Goal: Register for event/course

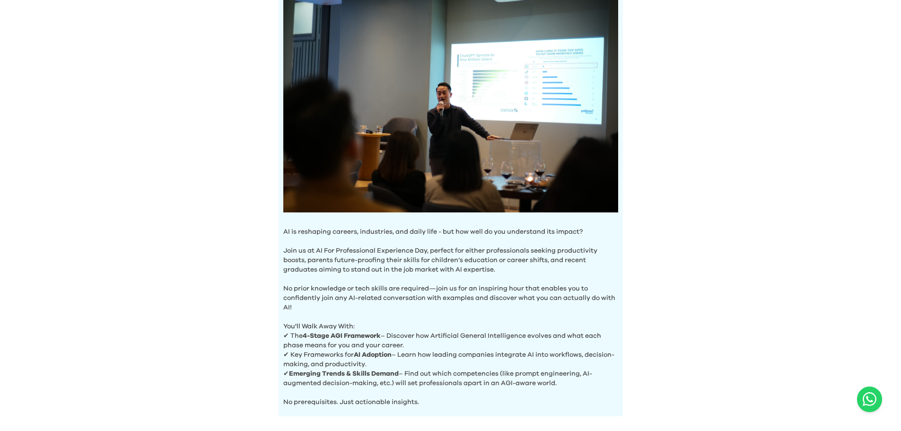
scroll to position [263, 0]
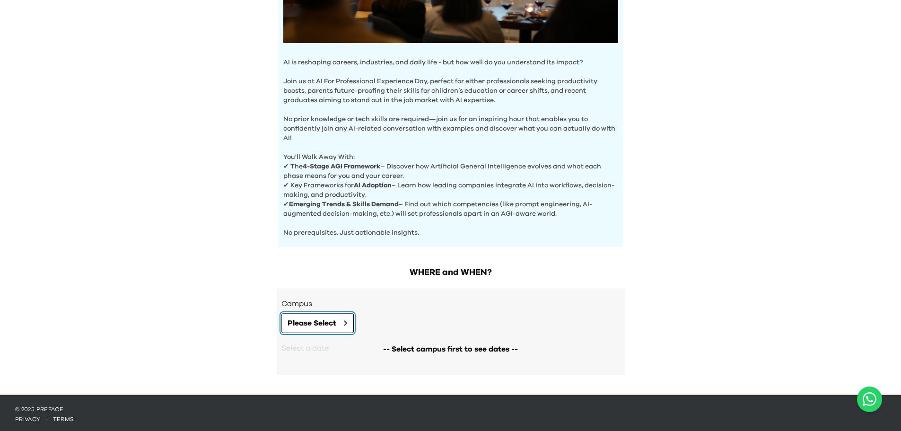
click at [313, 322] on span "Please Select" at bounding box center [311, 322] width 49 height 11
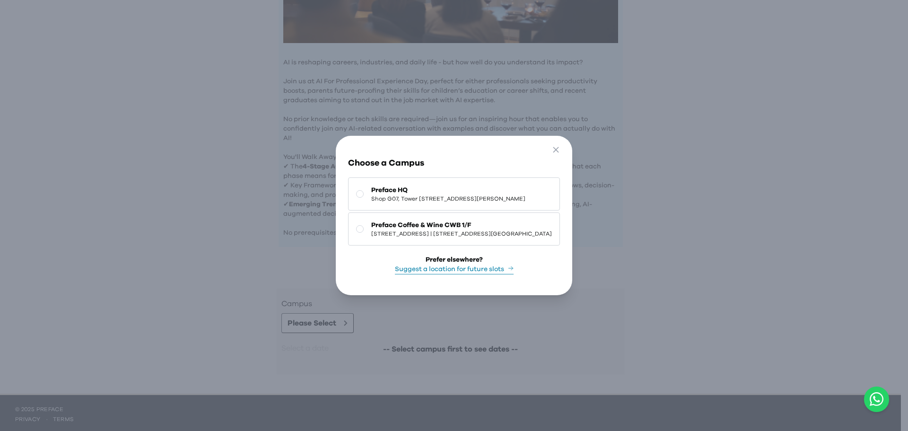
click at [405, 230] on span "[STREET_ADDRESS] | [STREET_ADDRESS][GEOGRAPHIC_DATA]" at bounding box center [461, 234] width 181 height 8
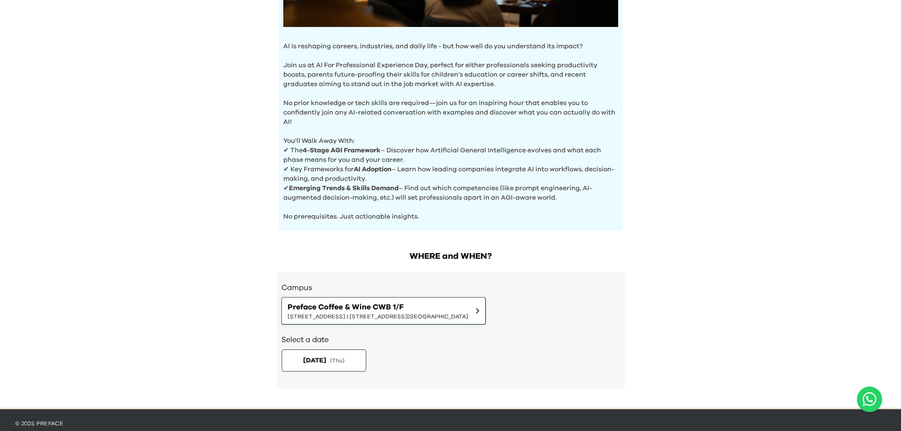
scroll to position [294, 0]
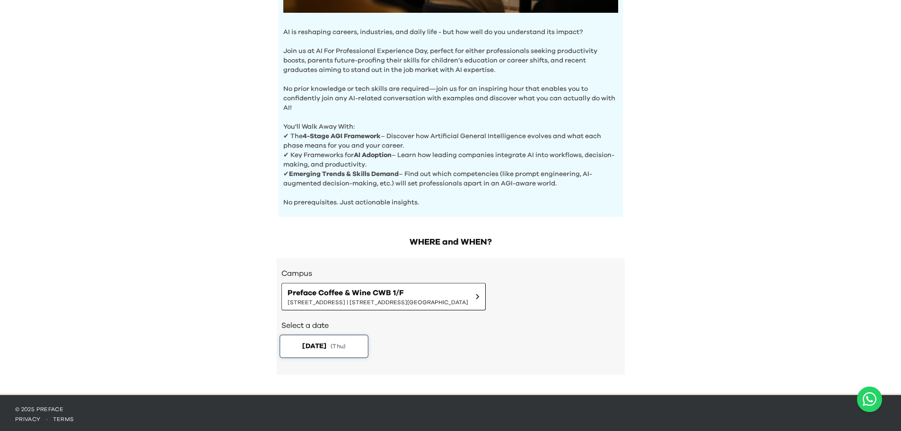
click at [343, 349] on button "[DATE] ( Thu )" at bounding box center [323, 346] width 89 height 24
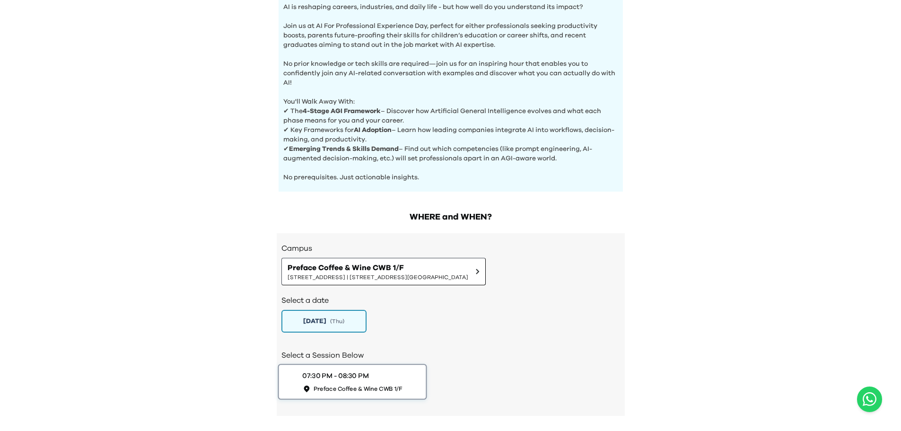
scroll to position [360, 0]
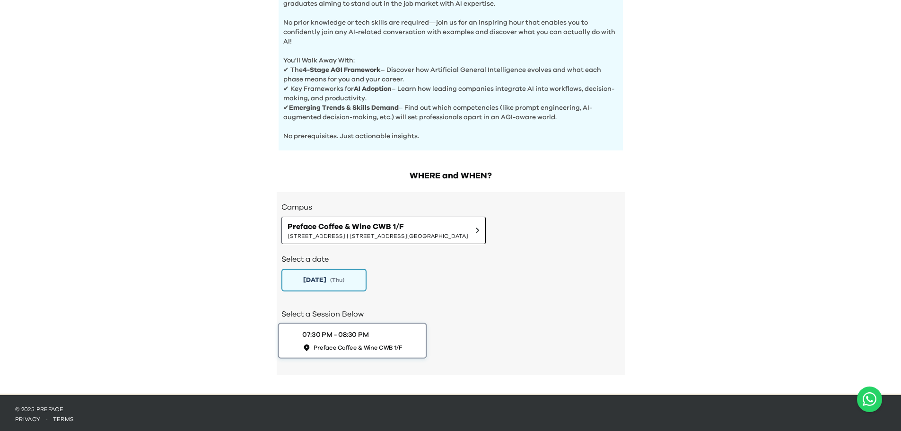
click at [352, 338] on div "07:30 PM - 08:30 PM Preface Coffee & Wine CWB 1/F" at bounding box center [352, 341] width 100 height 22
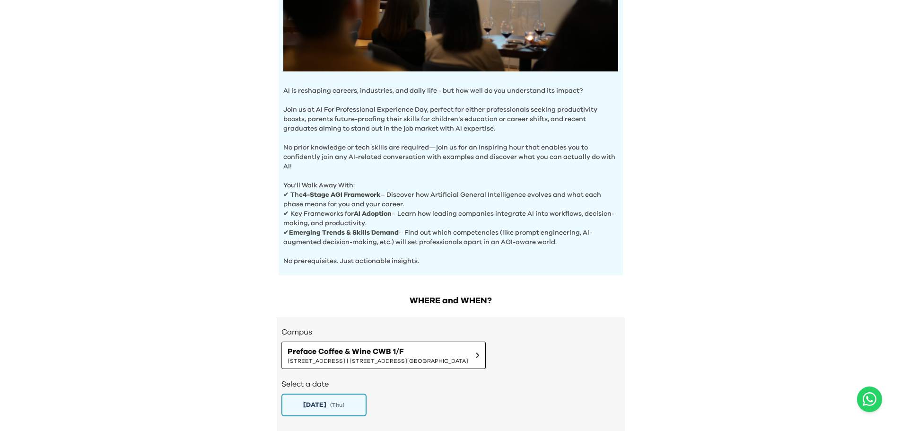
scroll to position [76, 0]
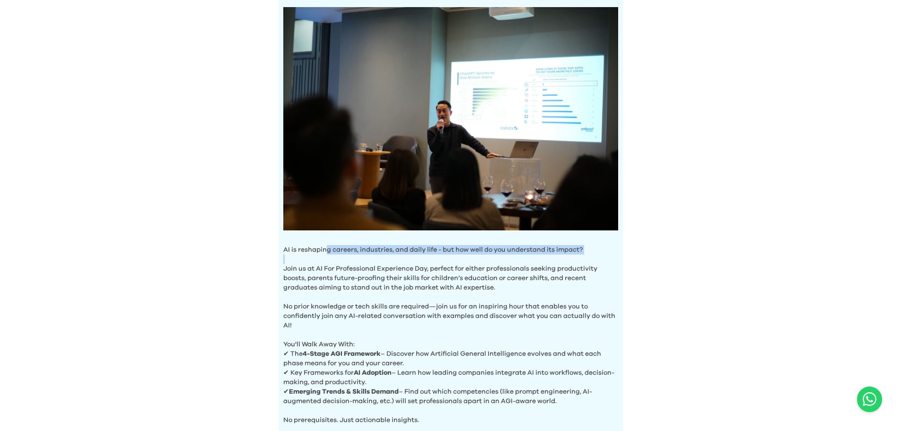
drag, startPoint x: 325, startPoint y: 249, endPoint x: 572, endPoint y: 257, distance: 246.9
click at [572, 257] on div "AI is reshaping careers, industries, and daily life - but how well do you under…" at bounding box center [450, 216] width 344 height 436
click at [572, 257] on p "Join us at AI For Professional Experience Day, perfect for either professionals…" at bounding box center [450, 273] width 335 height 38
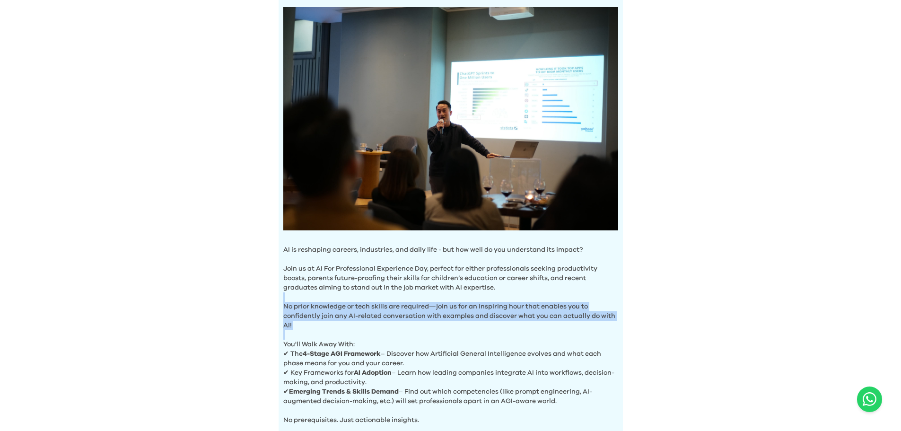
drag, startPoint x: 417, startPoint y: 293, endPoint x: 506, endPoint y: 333, distance: 96.9
click at [506, 333] on div "AI is reshaping careers, industries, and daily life - but how well do you under…" at bounding box center [450, 216] width 344 height 436
click at [506, 333] on p "You'll Walk Away With:" at bounding box center [450, 339] width 335 height 19
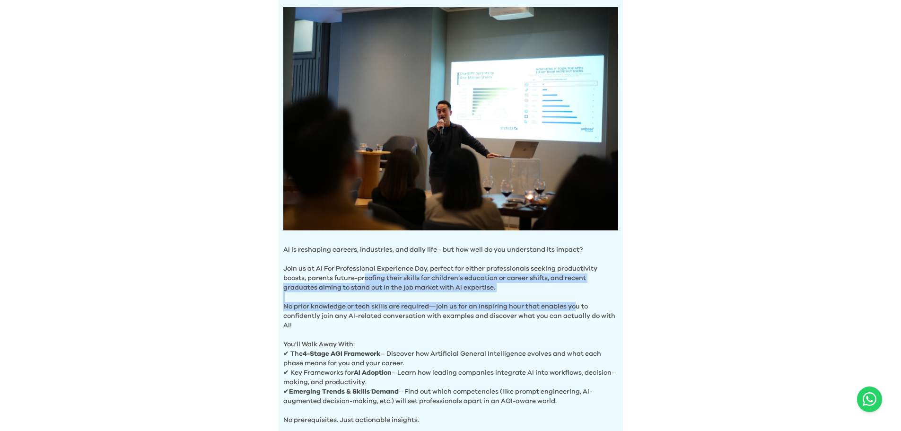
drag, startPoint x: 576, startPoint y: 301, endPoint x: 360, endPoint y: 280, distance: 216.6
click at [360, 280] on div "AI is reshaping careers, industries, and daily life - but how well do you under…" at bounding box center [450, 216] width 344 height 436
click at [360, 280] on p "Join us at AI For Professional Experience Day, perfect for either professionals…" at bounding box center [450, 273] width 335 height 38
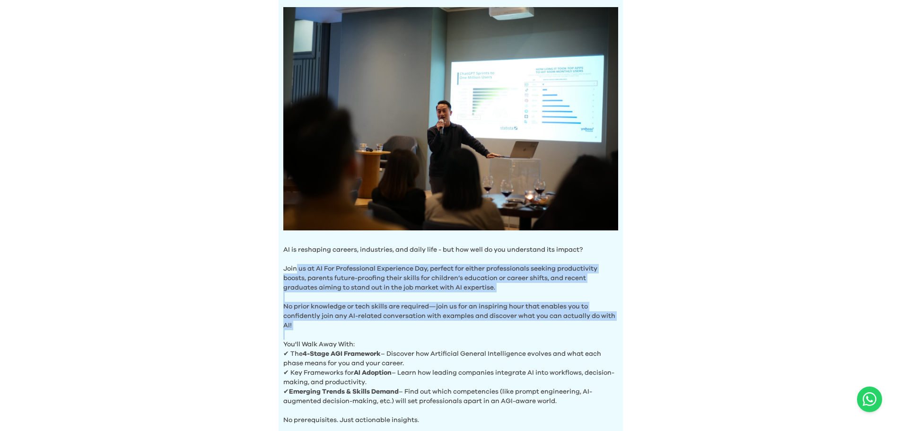
drag, startPoint x: 362, startPoint y: 327, endPoint x: 292, endPoint y: 267, distance: 92.9
click at [292, 267] on div "AI is reshaping careers, industries, and daily life - but how well do you under…" at bounding box center [450, 216] width 344 height 436
click at [292, 267] on p "Join us at AI For Professional Experience Day, perfect for either professionals…" at bounding box center [450, 273] width 335 height 38
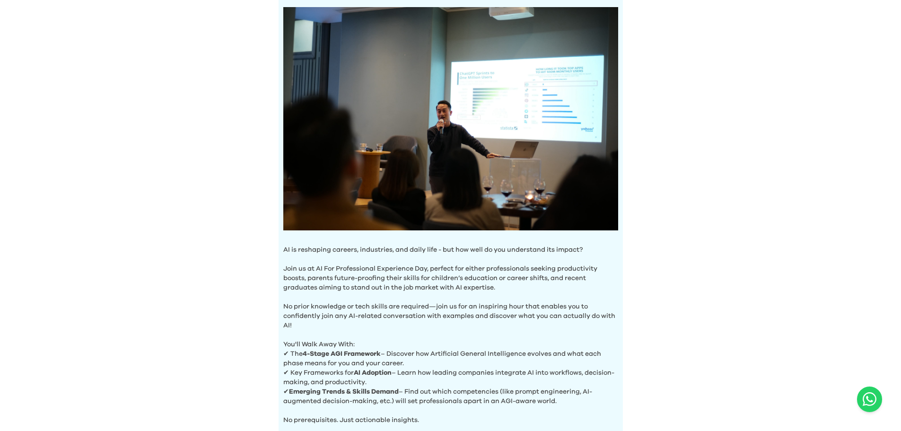
drag, startPoint x: 302, startPoint y: 349, endPoint x: 449, endPoint y: 360, distance: 147.9
click at [450, 361] on p "✔ The 4-Stage AGI Framework – Discover how Artificial General Intelligence evol…" at bounding box center [450, 358] width 335 height 19
click at [449, 360] on p "✔ The 4-Stage AGI Framework – Discover how Artificial General Intelligence evol…" at bounding box center [450, 358] width 335 height 19
drag, startPoint x: 414, startPoint y: 369, endPoint x: 339, endPoint y: 354, distance: 76.2
click at [340, 354] on div "AI is reshaping careers, industries, and daily life - but how well do you under…" at bounding box center [450, 216] width 344 height 436
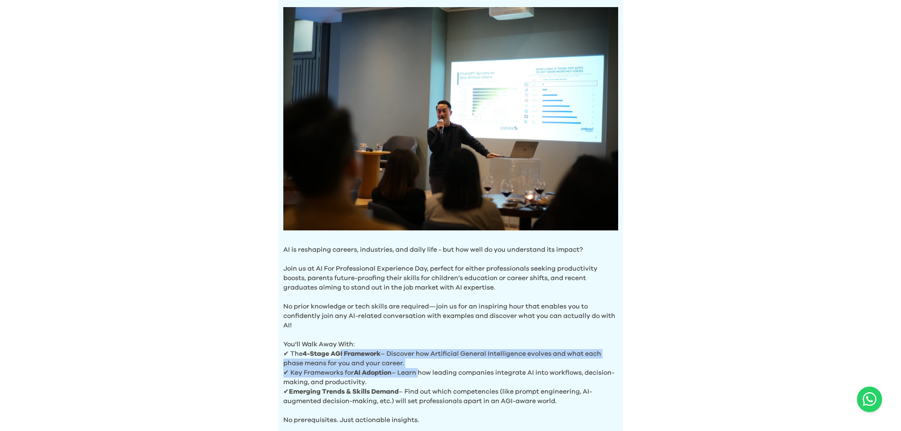
click at [339, 354] on b "4-Stage AGI Framework" at bounding box center [342, 353] width 78 height 7
drag, startPoint x: 438, startPoint y: 378, endPoint x: 319, endPoint y: 378, distance: 119.1
click at [319, 378] on p "✔ Key Frameworks for AI Adoption – Learn how leading companies integrate AI int…" at bounding box center [450, 377] width 335 height 19
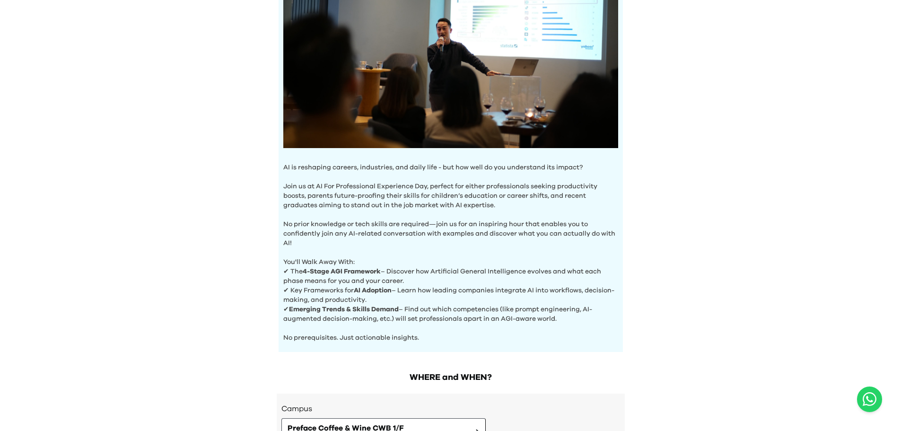
scroll to position [312, 0]
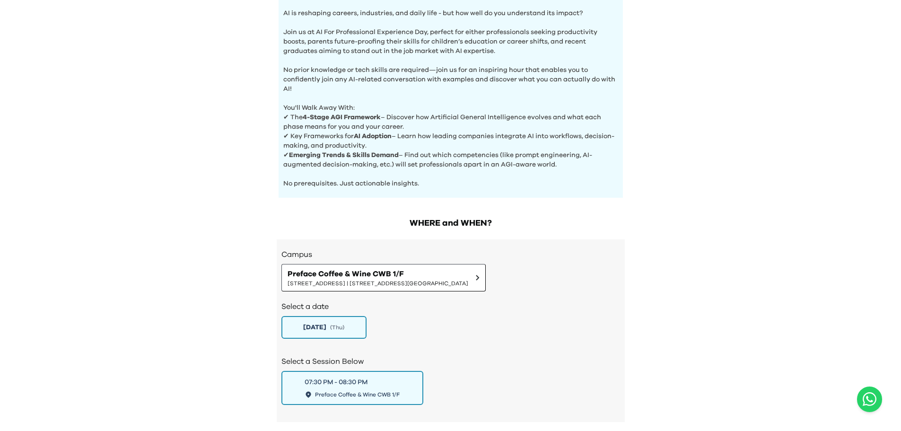
click at [332, 139] on p "✔ Key Frameworks for AI Adoption – Learn how leading companies integrate AI int…" at bounding box center [450, 140] width 335 height 19
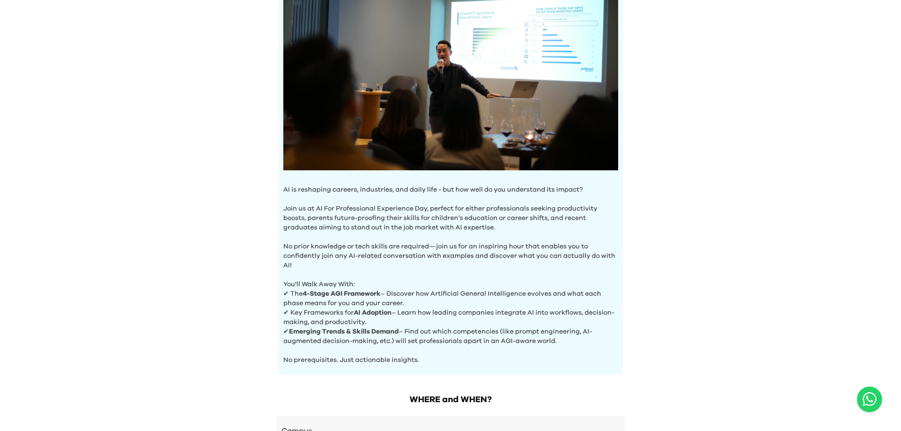
scroll to position [171, 0]
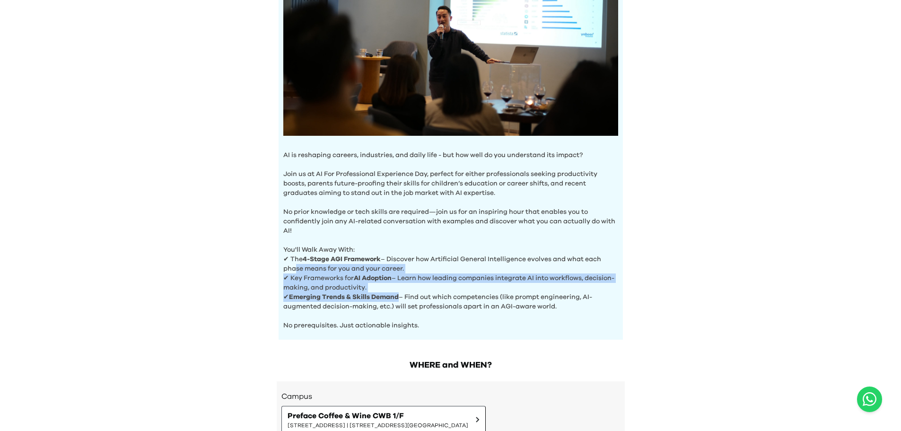
drag, startPoint x: 290, startPoint y: 266, endPoint x: 399, endPoint y: 290, distance: 111.8
click at [399, 290] on div "AI is reshaping careers, industries, and daily life - but how well do you under…" at bounding box center [450, 121] width 344 height 436
click at [399, 294] on b "Emerging Trends & Skills Demand" at bounding box center [344, 297] width 110 height 7
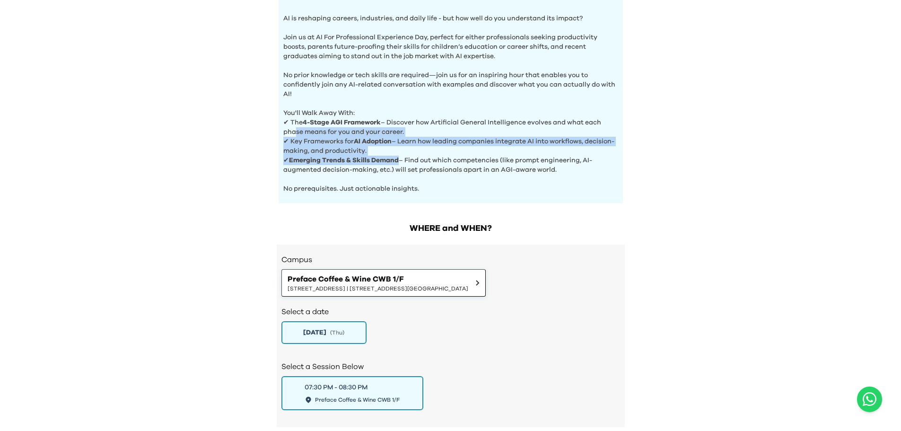
scroll to position [312, 0]
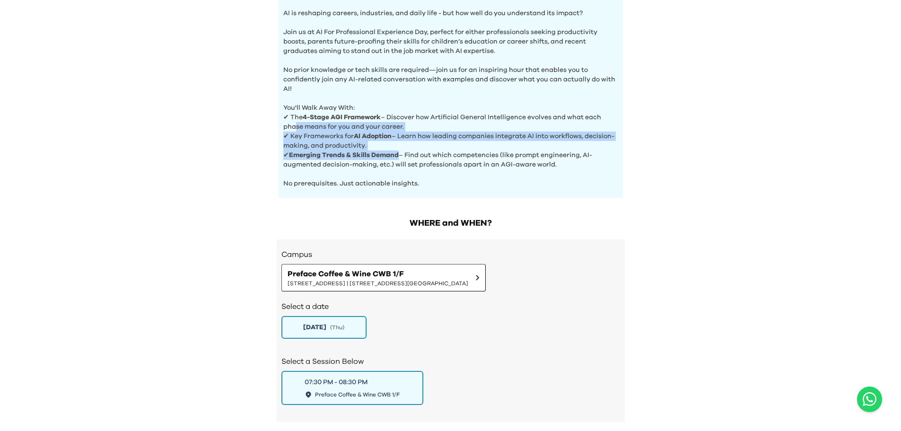
click at [357, 152] on b "Emerging Trends & Skills Demand" at bounding box center [344, 155] width 110 height 7
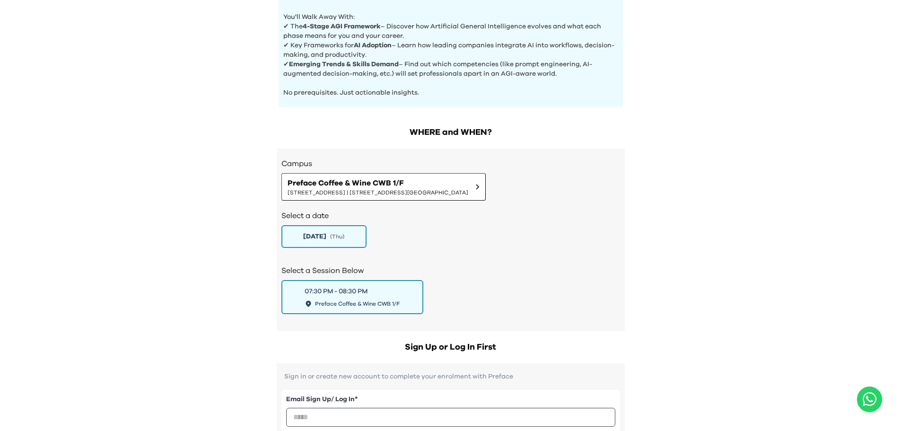
scroll to position [407, 0]
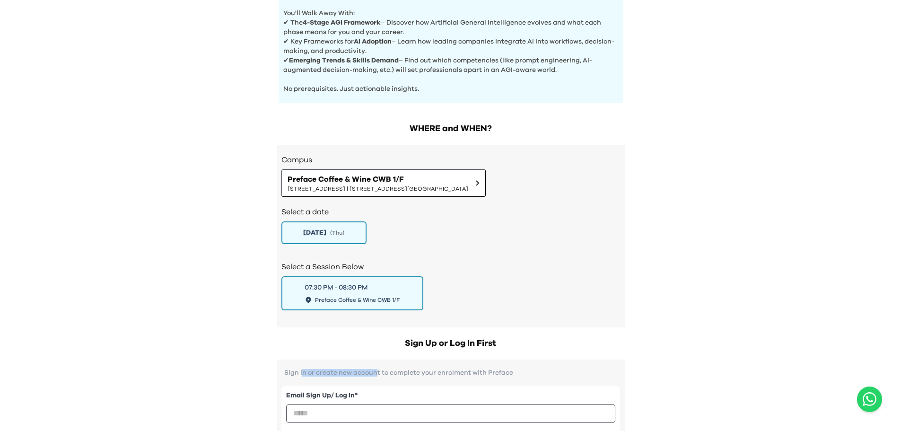
drag, startPoint x: 302, startPoint y: 371, endPoint x: 378, endPoint y: 372, distance: 75.6
click at [378, 373] on p "Sign in or create new account to complete your enrolment with Preface" at bounding box center [450, 373] width 338 height 8
click at [378, 372] on p "Sign in or create new account to complete your enrolment with Preface" at bounding box center [450, 373] width 338 height 8
drag, startPoint x: 315, startPoint y: 365, endPoint x: 451, endPoint y: 365, distance: 135.2
click at [451, 369] on p "Sign in or create new account to complete your enrolment with Preface" at bounding box center [450, 373] width 338 height 8
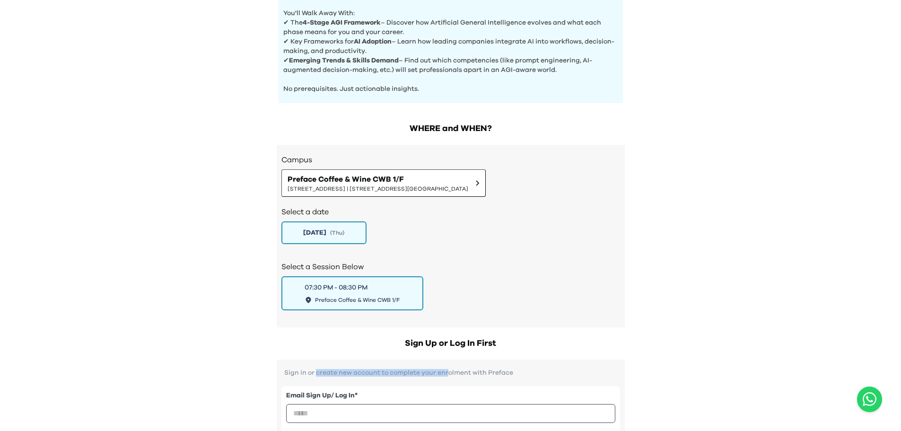
click at [451, 369] on p "Sign in or create new account to complete your enrolment with Preface" at bounding box center [450, 373] width 338 height 8
drag, startPoint x: 324, startPoint y: 362, endPoint x: 467, endPoint y: 365, distance: 142.8
click at [468, 369] on p "Sign in or create new account to complete your enrolment with Preface" at bounding box center [450, 373] width 338 height 8
click at [462, 369] on p "Sign in or create new account to complete your enrolment with Preface" at bounding box center [450, 373] width 338 height 8
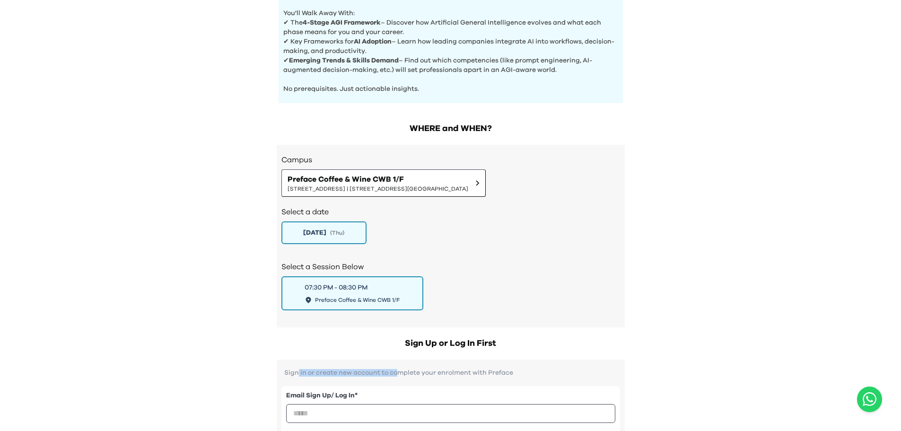
drag, startPoint x: 395, startPoint y: 365, endPoint x: 400, endPoint y: 368, distance: 5.7
click at [400, 369] on p "Sign in or create new account to complete your enrolment with Preface" at bounding box center [450, 373] width 338 height 8
click at [401, 369] on p "Sign in or create new account to complete your enrolment with Preface" at bounding box center [450, 373] width 338 height 8
drag, startPoint x: 334, startPoint y: 373, endPoint x: 449, endPoint y: 375, distance: 114.9
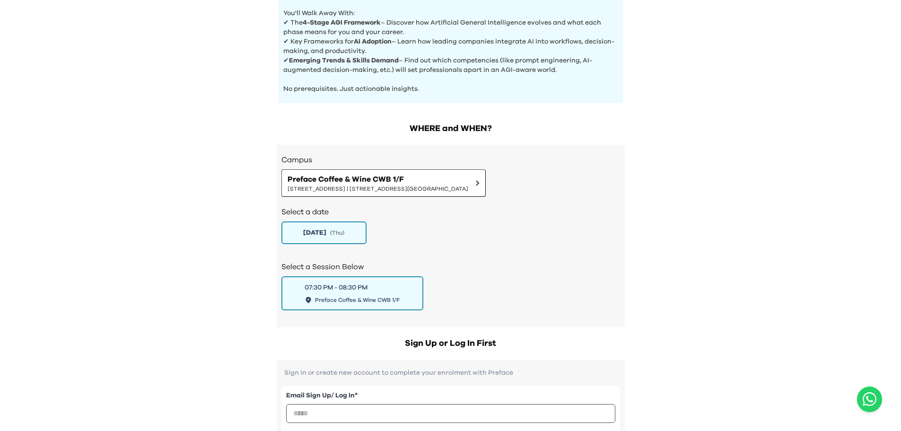
click at [449, 376] on div "Email Sign Up/ Log In * Sign Up/ Log In" at bounding box center [450, 419] width 338 height 87
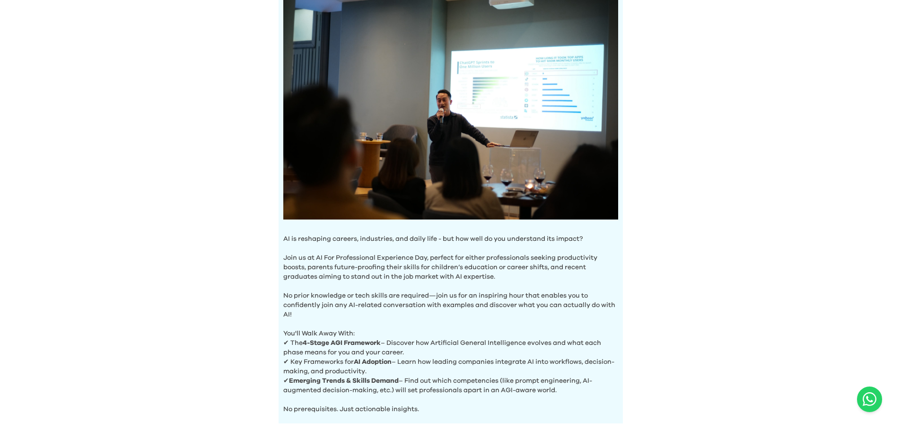
scroll to position [95, 0]
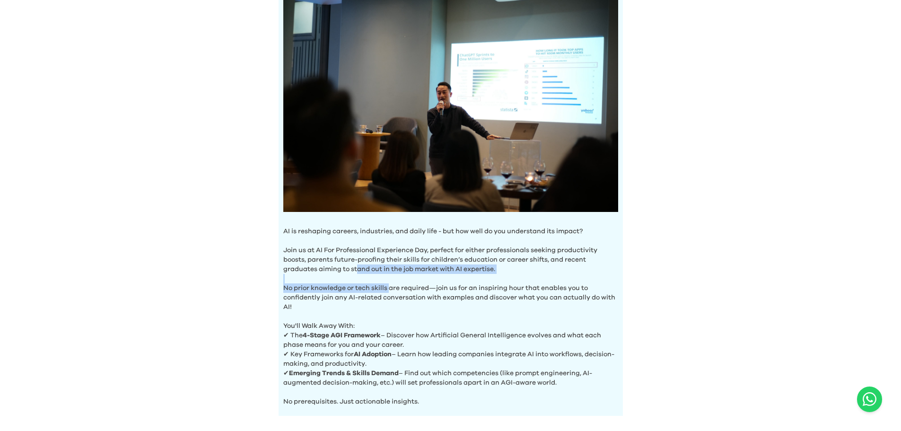
drag, startPoint x: 357, startPoint y: 266, endPoint x: 435, endPoint y: 298, distance: 84.2
click at [435, 298] on div "AI is reshaping careers, industries, and daily life - but how well do you under…" at bounding box center [450, 197] width 344 height 436
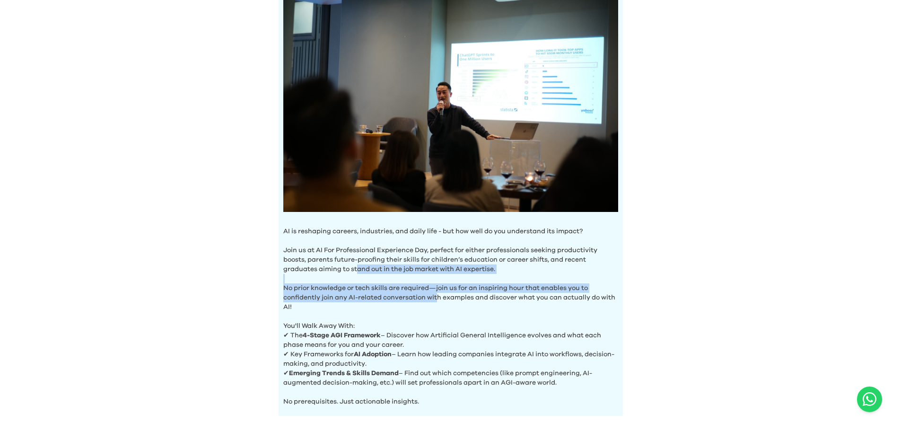
click at [436, 298] on p "No prior knowledge or tech skills are required—join us for an inspiring hour th…" at bounding box center [450, 293] width 335 height 38
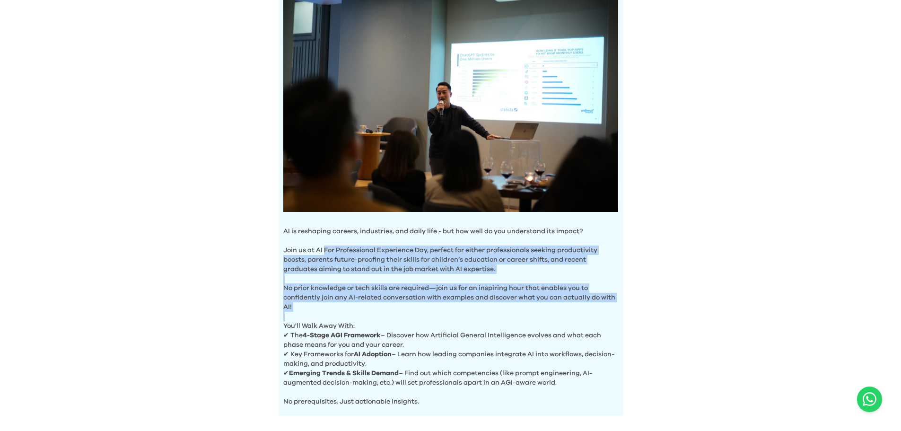
drag, startPoint x: 326, startPoint y: 242, endPoint x: 491, endPoint y: 318, distance: 181.9
click at [491, 317] on div "AI is reshaping careers, industries, and daily life - but how well do you under…" at bounding box center [450, 197] width 344 height 436
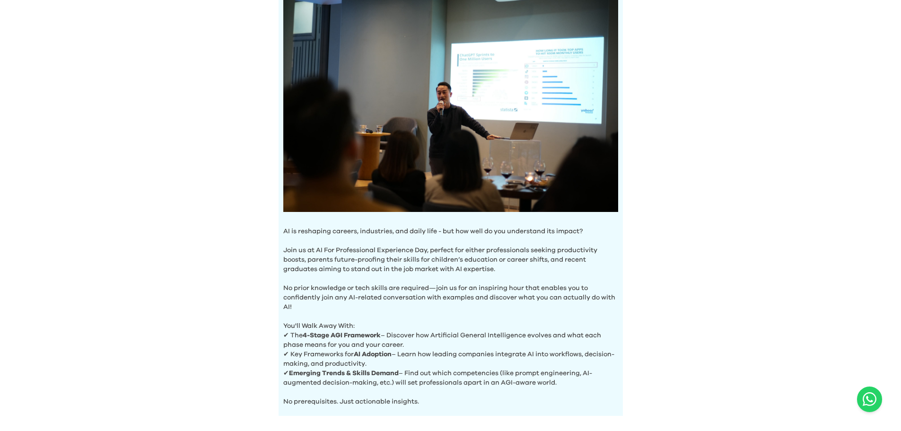
click at [490, 320] on p "You'll Walk Away With:" at bounding box center [450, 321] width 335 height 19
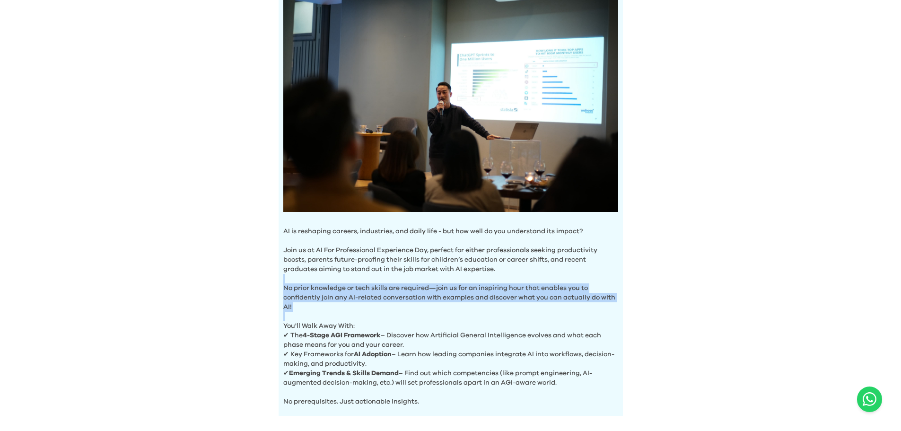
drag, startPoint x: 544, startPoint y: 308, endPoint x: 329, endPoint y: 270, distance: 218.4
click at [329, 271] on div "AI is reshaping careers, industries, and daily life - but how well do you under…" at bounding box center [450, 197] width 344 height 436
click at [328, 270] on p "Join us at AI For Professional Experience Day, perfect for either professionals…" at bounding box center [450, 255] width 335 height 38
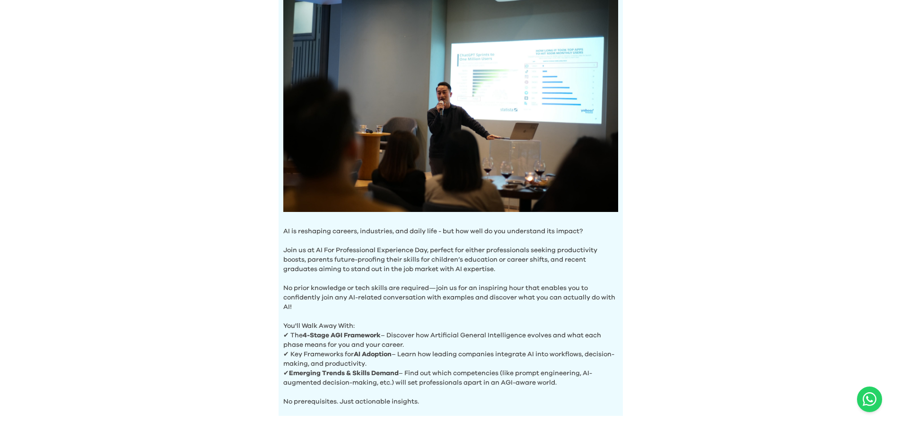
click at [467, 341] on p "✔ The 4-Stage AGI Framework – Discover how Artificial General Intelligence evol…" at bounding box center [450, 339] width 335 height 19
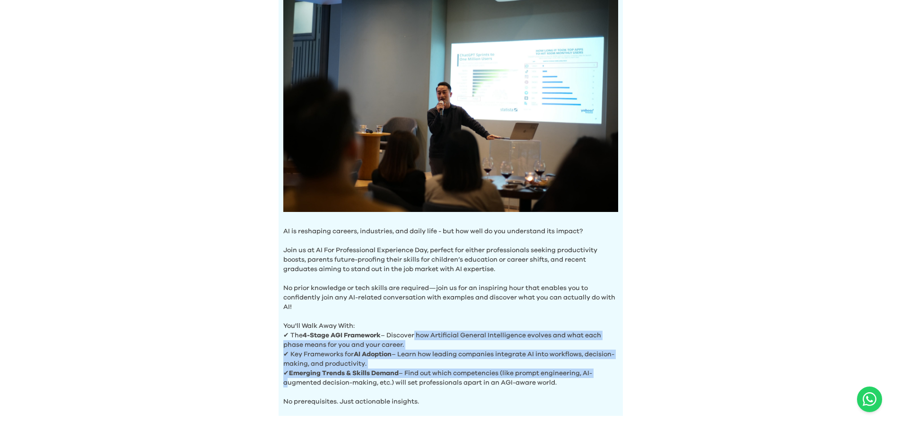
drag, startPoint x: 577, startPoint y: 361, endPoint x: 414, endPoint y: 333, distance: 165.4
click at [414, 333] on div "AI is reshaping careers, industries, and daily life - but how well do you under…" at bounding box center [450, 197] width 344 height 436
drag, startPoint x: 413, startPoint y: 333, endPoint x: 425, endPoint y: 334, distance: 11.9
click at [413, 333] on p "✔ The 4-Stage AGI Framework – Discover how Artificial General Intelligence evol…" at bounding box center [450, 339] width 335 height 19
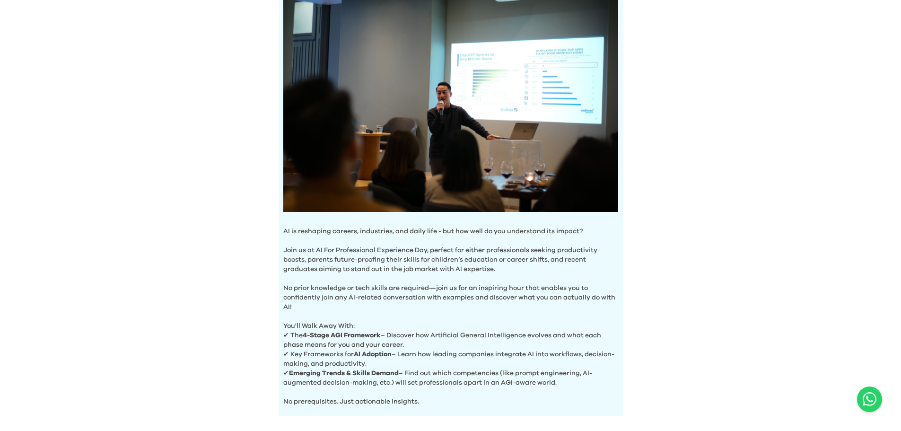
drag, startPoint x: 620, startPoint y: 399, endPoint x: 605, endPoint y: 394, distance: 15.8
click at [618, 396] on div "AI is reshaping careers, industries, and daily life - but how well do you under…" at bounding box center [450, 197] width 344 height 436
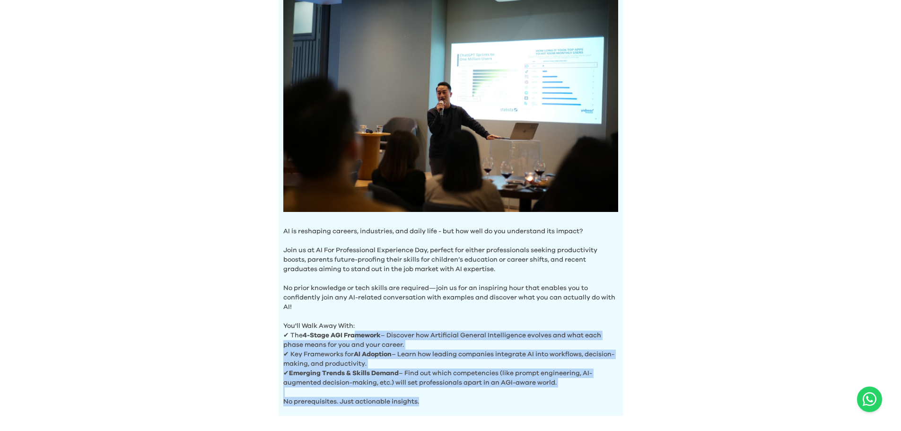
drag, startPoint x: 573, startPoint y: 390, endPoint x: 353, endPoint y: 335, distance: 227.1
click at [354, 336] on div "AI is reshaping careers, industries, and daily life - but how well do you under…" at bounding box center [450, 197] width 344 height 436
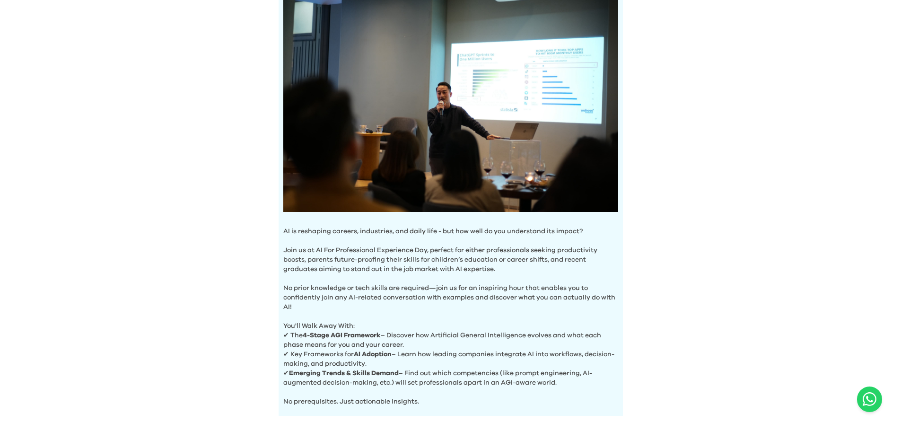
click at [353, 335] on b "4-Stage AGI Framework" at bounding box center [342, 335] width 78 height 7
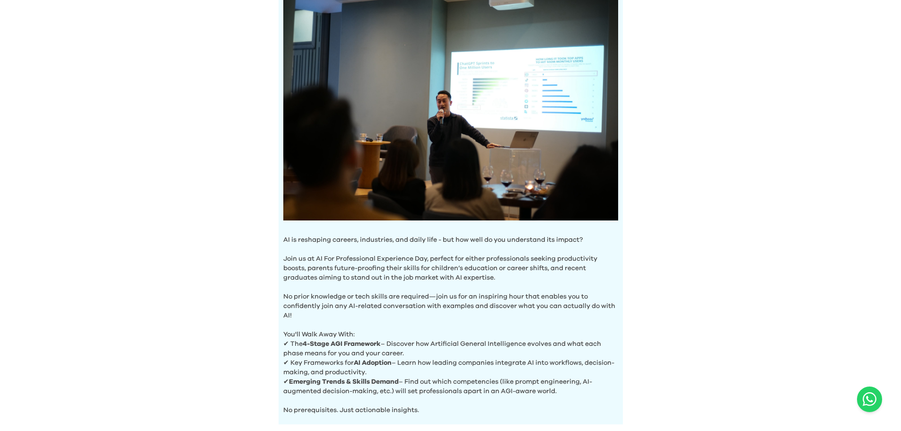
scroll to position [0, 0]
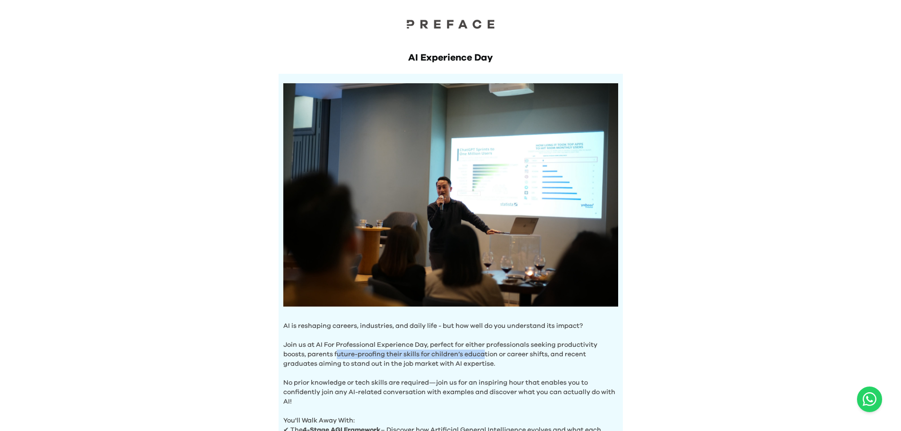
drag, startPoint x: 338, startPoint y: 347, endPoint x: 484, endPoint y: 355, distance: 145.8
click at [484, 355] on p "Join us at AI For Professional Experience Day, perfect for either professionals…" at bounding box center [450, 349] width 335 height 38
drag, startPoint x: 484, startPoint y: 355, endPoint x: 519, endPoint y: 355, distance: 34.5
click at [484, 355] on p "Join us at AI For Professional Experience Day, perfect for either professionals…" at bounding box center [450, 349] width 335 height 38
drag, startPoint x: 531, startPoint y: 365, endPoint x: 513, endPoint y: 362, distance: 18.2
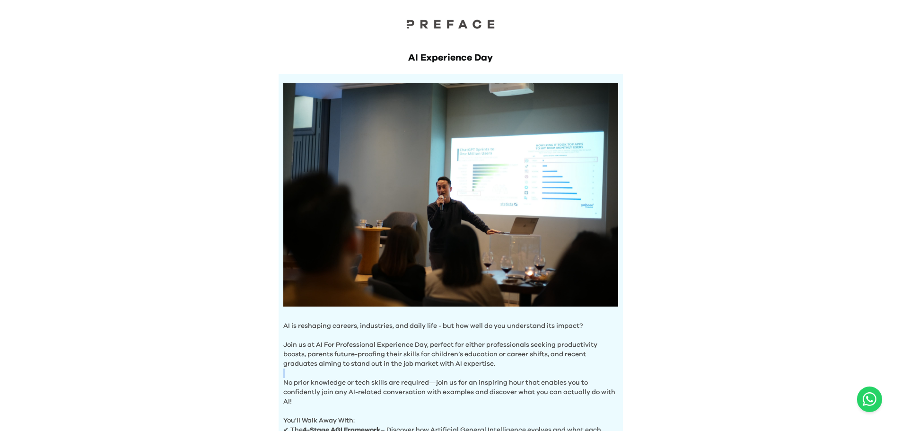
click at [526, 363] on div "AI is reshaping careers, industries, and daily life - but how well do you under…" at bounding box center [450, 292] width 344 height 436
drag, startPoint x: 469, startPoint y: 363, endPoint x: 295, endPoint y: 362, distance: 174.9
click at [303, 363] on p "Join us at AI For Professional Experience Day, perfect for either professionals…" at bounding box center [450, 349] width 335 height 38
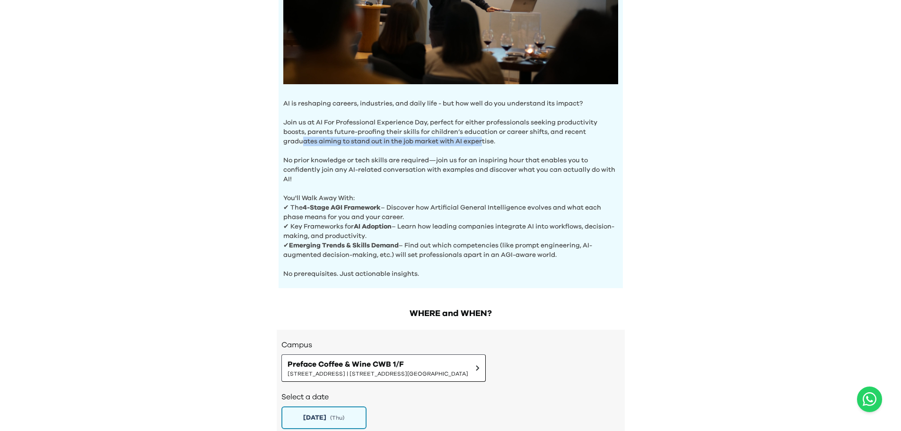
scroll to position [331, 0]
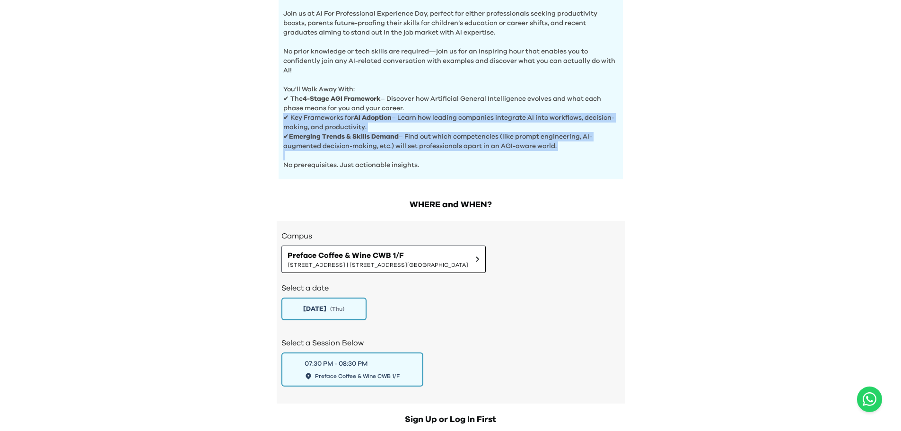
drag, startPoint x: 278, startPoint y: 115, endPoint x: 562, endPoint y: 160, distance: 287.3
click at [561, 162] on p "No prerequisites. Just actionable insights." at bounding box center [450, 160] width 335 height 19
click at [509, 118] on p "✔ Key Frameworks for AI Adoption – Learn how leading companies integrate AI int…" at bounding box center [450, 122] width 335 height 19
drag, startPoint x: 358, startPoint y: 117, endPoint x: 370, endPoint y: 168, distance: 51.8
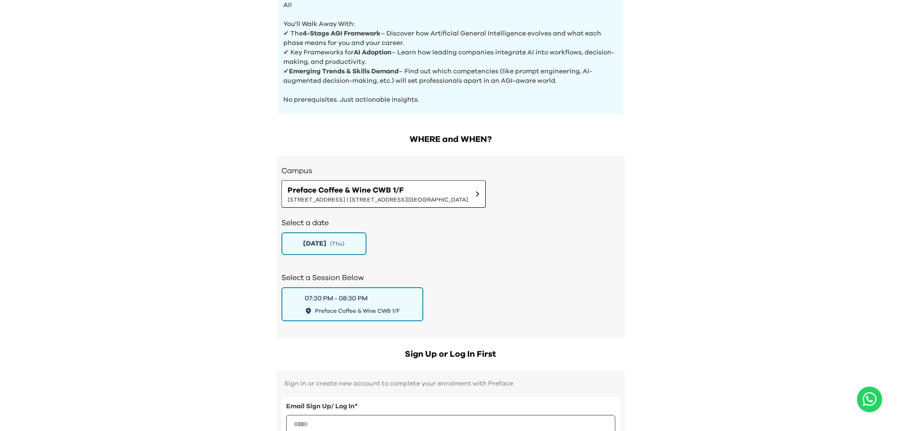
scroll to position [473, 0]
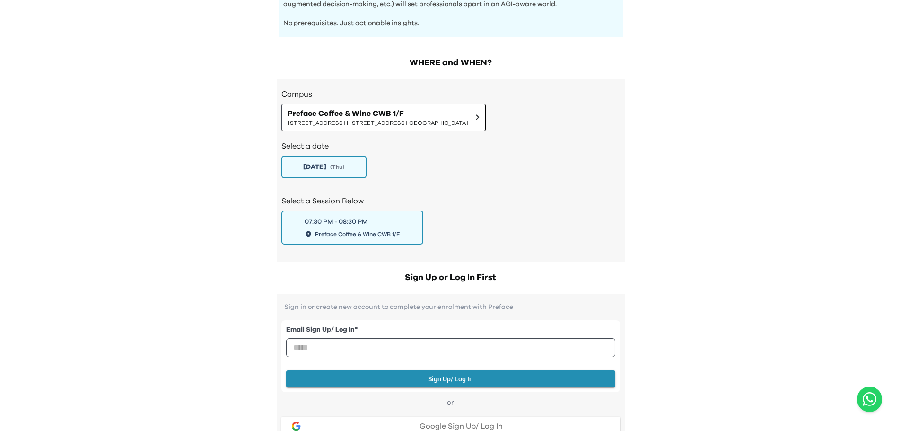
click at [186, 261] on div "AI Experience Day AI is reshaping careers, industries, and daily life - but how…" at bounding box center [450, 197] width 901 height 1340
drag, startPoint x: 319, startPoint y: 263, endPoint x: 564, endPoint y: 271, distance: 245.5
drag, startPoint x: 564, startPoint y: 271, endPoint x: 554, endPoint y: 269, distance: 10.6
click at [564, 271] on h2 "Sign Up or Log In First" at bounding box center [451, 277] width 348 height 13
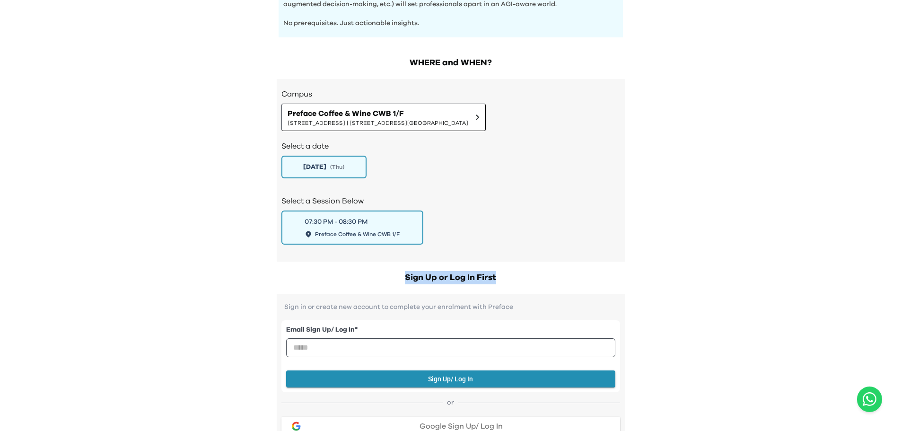
click at [534, 279] on h2 "Sign Up or Log In First" at bounding box center [451, 277] width 348 height 13
click at [513, 275] on h2 "Sign Up or Log In First" at bounding box center [451, 277] width 348 height 13
click at [562, 277] on h2 "Sign Up or Log In First" at bounding box center [451, 277] width 348 height 13
drag, startPoint x: 143, startPoint y: 52, endPoint x: 142, endPoint y: 35, distance: 17.5
click at [143, 50] on div "AI Experience Day AI is reshaping careers, industries, and daily life - but how…" at bounding box center [450, 197] width 901 height 1340
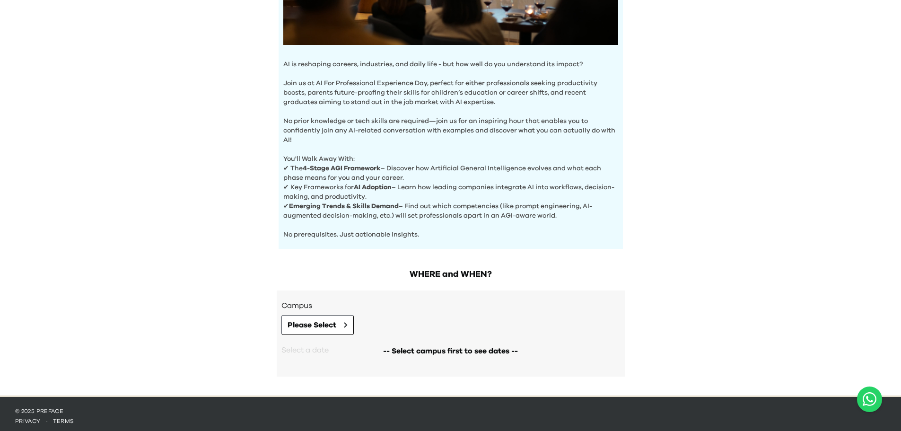
scroll to position [263, 0]
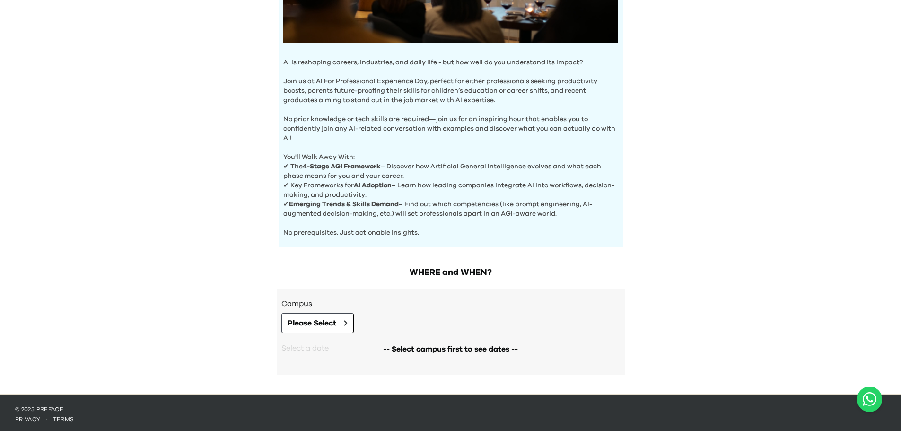
click at [766, 225] on div "AI Experience Day AI is reshaping careers, industries, and daily life - but how…" at bounding box center [450, 65] width 901 height 657
click at [422, 187] on p "✔ Key Frameworks for AI Adoption – Learn how leading companies integrate AI int…" at bounding box center [450, 190] width 335 height 19
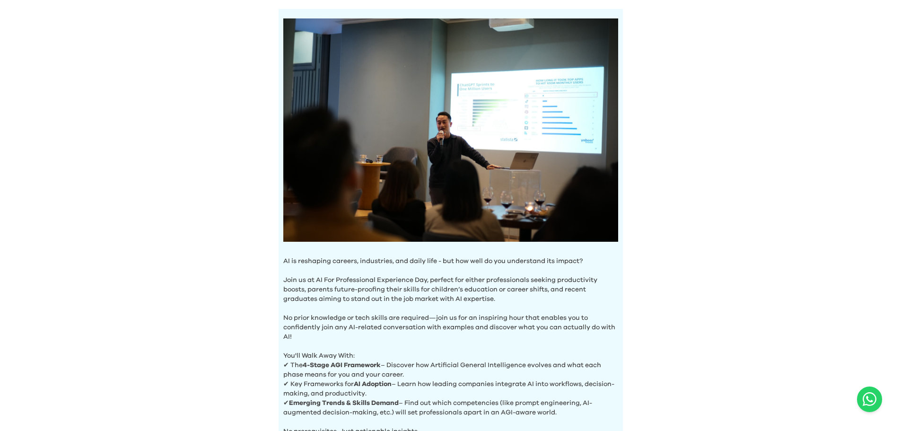
scroll to position [0, 0]
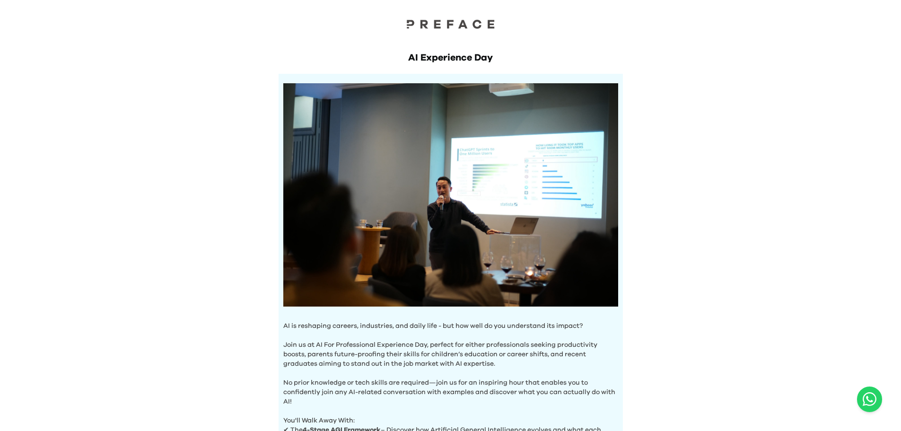
drag, startPoint x: 217, startPoint y: 170, endPoint x: 208, endPoint y: 170, distance: 9.0
click at [208, 170] on div "AI Experience Day AI is reshaping careers, industries, and daily life - but how…" at bounding box center [450, 328] width 901 height 657
